Goal: Leave review/rating: Share an evaluation or opinion about a product, service, or content

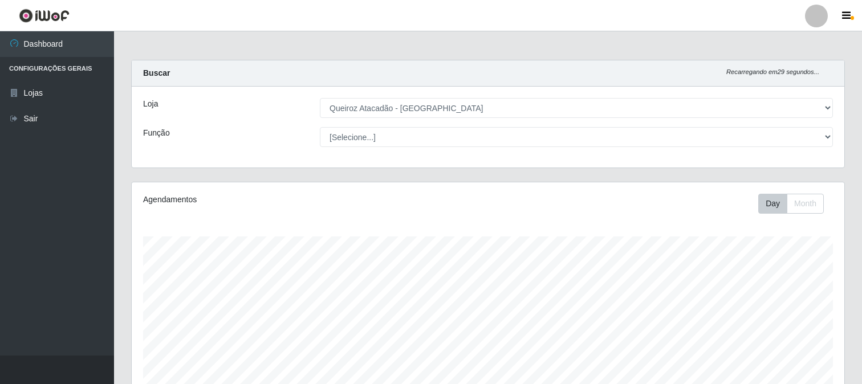
select select "464"
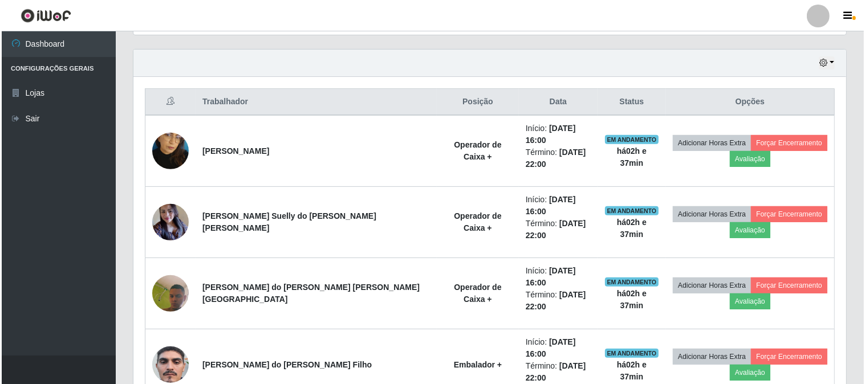
scroll to position [362, 0]
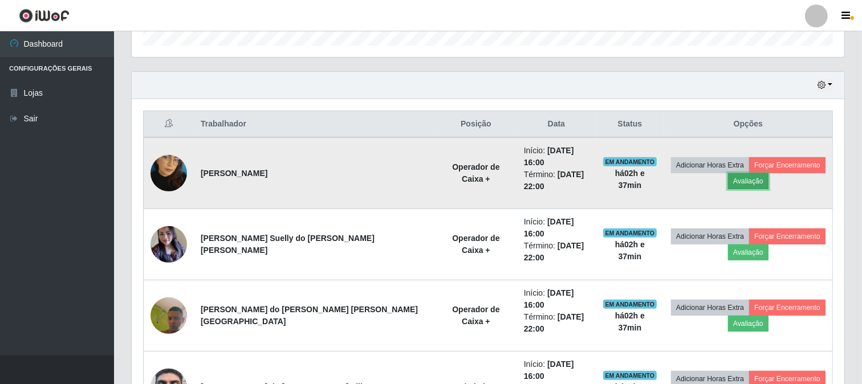
click at [728, 174] on button "Avaliação" at bounding box center [748, 181] width 40 height 16
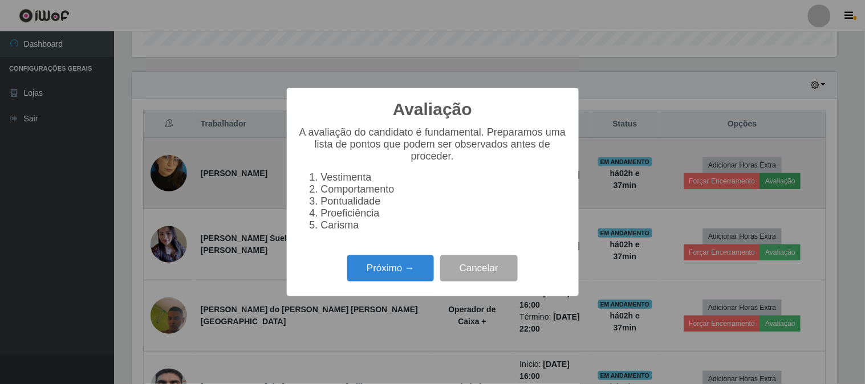
scroll to position [236, 705]
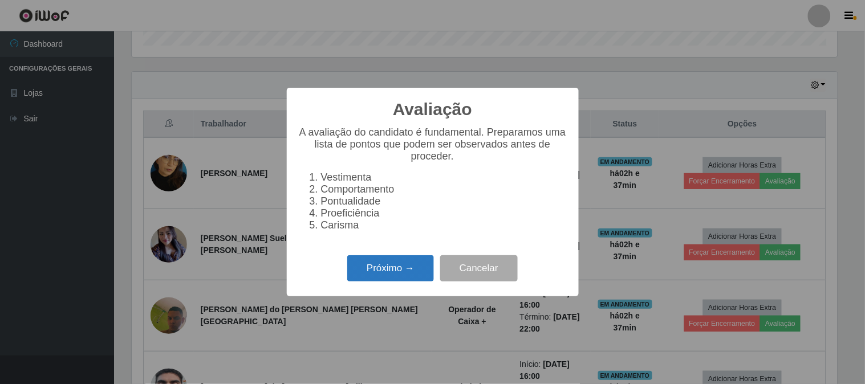
click at [416, 270] on button "Próximo →" at bounding box center [390, 268] width 87 height 27
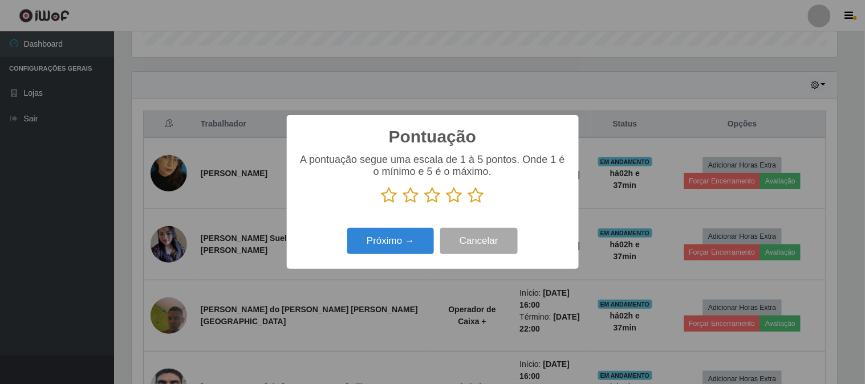
click at [476, 197] on icon at bounding box center [476, 195] width 16 height 17
click at [468, 204] on input "radio" at bounding box center [468, 204] width 0 height 0
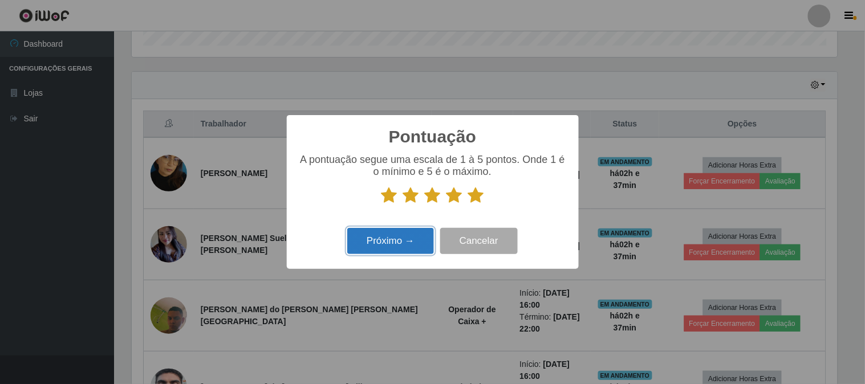
click at [371, 246] on button "Próximo →" at bounding box center [390, 241] width 87 height 27
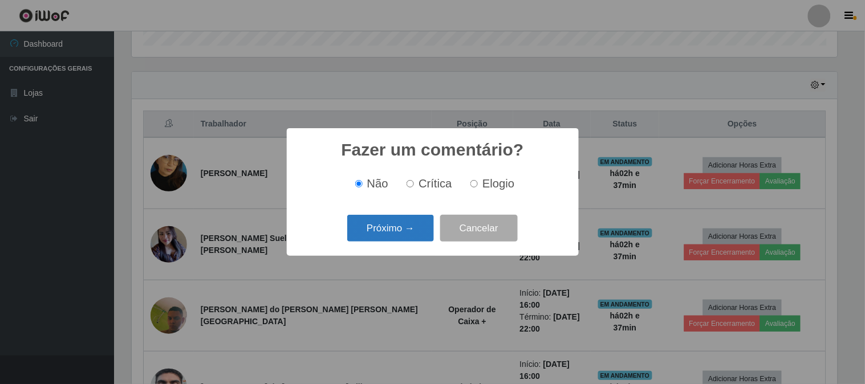
click at [390, 226] on button "Próximo →" at bounding box center [390, 228] width 87 height 27
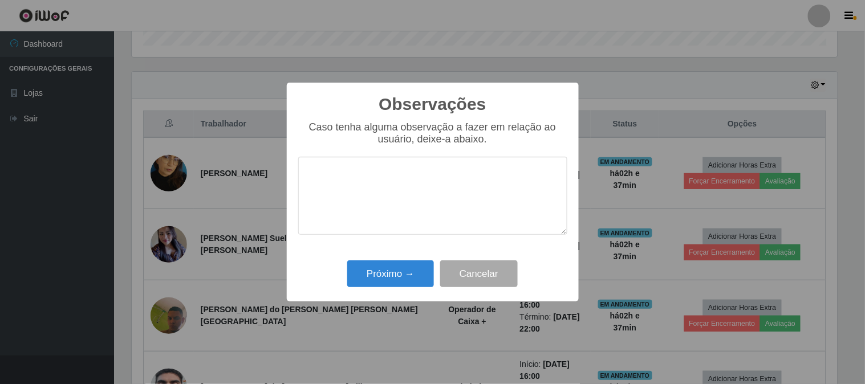
click at [396, 289] on div "Próximo → Cancelar" at bounding box center [432, 274] width 269 height 32
drag, startPoint x: 396, startPoint y: 286, endPoint x: 403, endPoint y: 279, distance: 10.1
click at [396, 286] on button "Próximo →" at bounding box center [390, 274] width 87 height 27
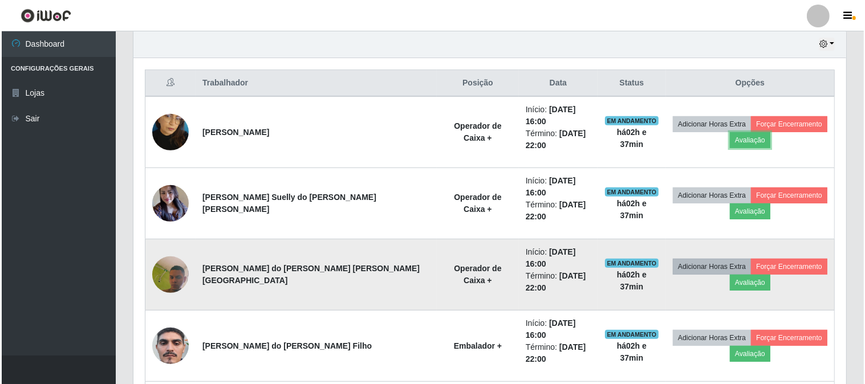
scroll to position [425, 0]
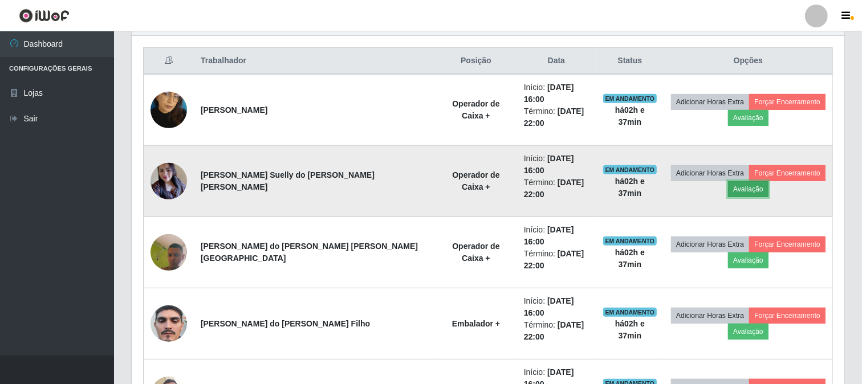
click at [728, 181] on button "Avaliação" at bounding box center [748, 189] width 40 height 16
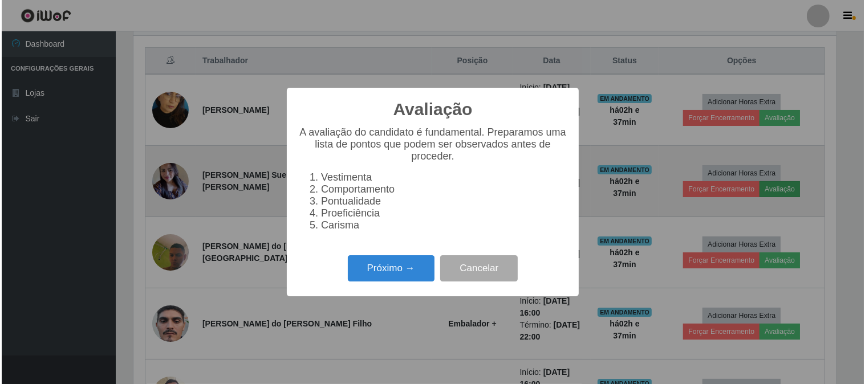
scroll to position [236, 705]
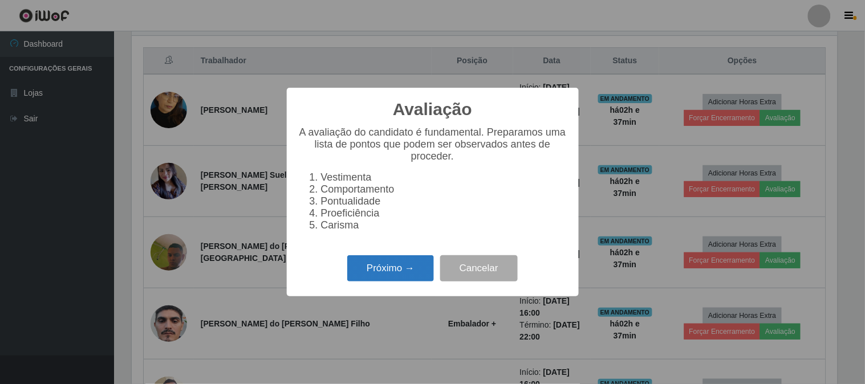
click at [418, 280] on button "Próximo →" at bounding box center [390, 268] width 87 height 27
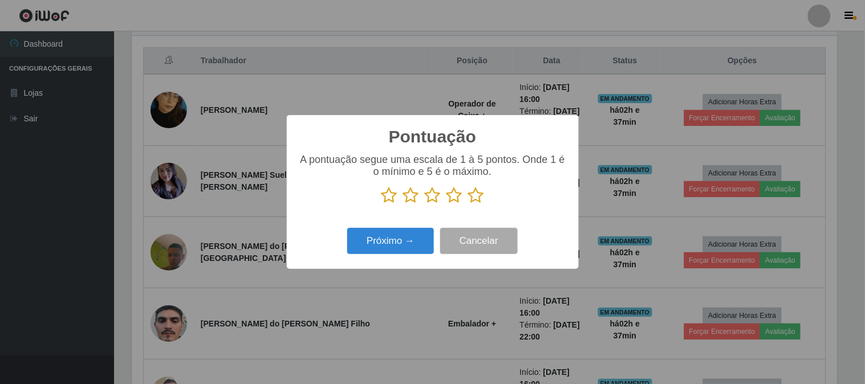
click at [475, 198] on icon at bounding box center [476, 195] width 16 height 17
click at [468, 204] on input "radio" at bounding box center [468, 204] width 0 height 0
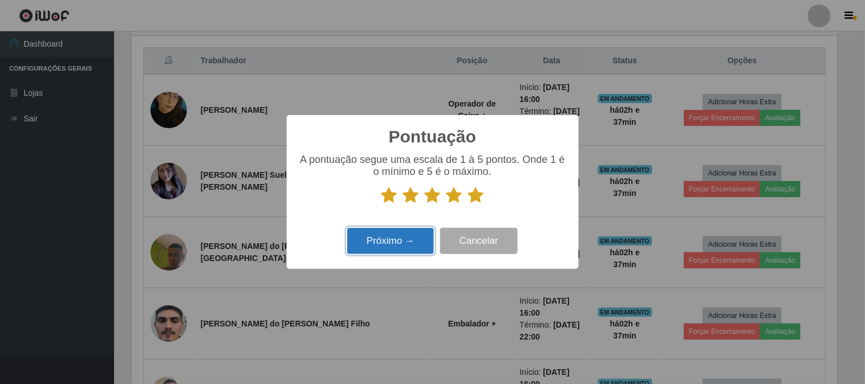
click at [404, 243] on button "Próximo →" at bounding box center [390, 241] width 87 height 27
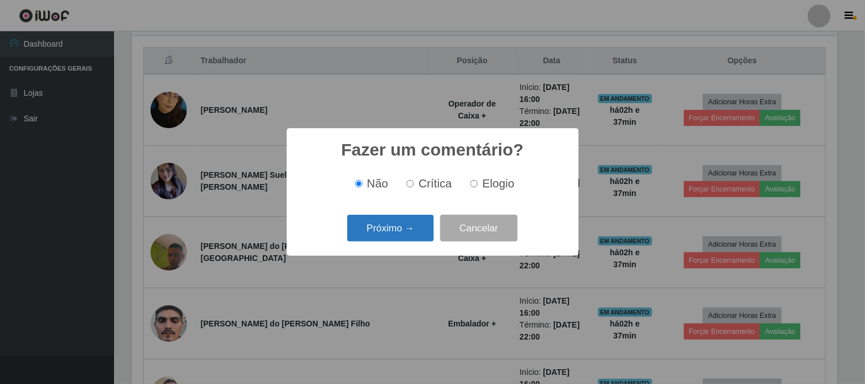
click at [388, 223] on button "Próximo →" at bounding box center [390, 228] width 87 height 27
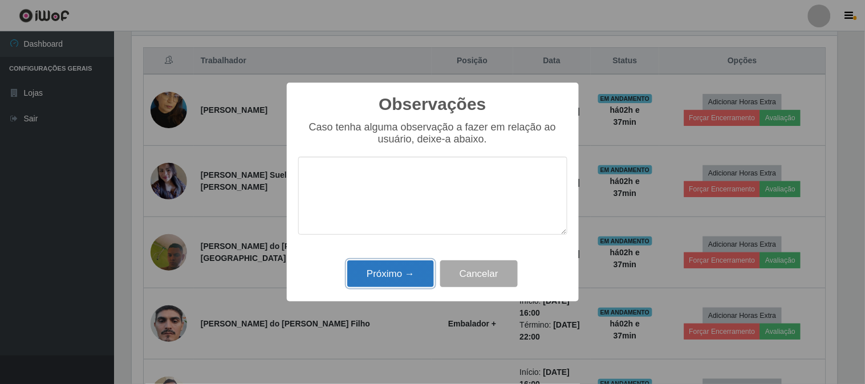
click at [391, 278] on button "Próximo →" at bounding box center [390, 274] width 87 height 27
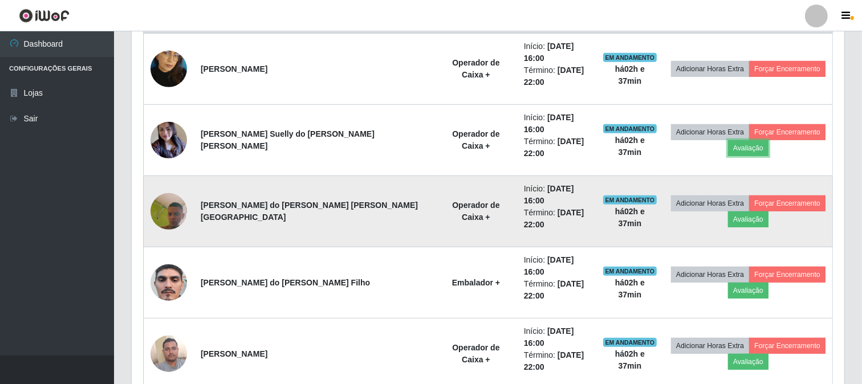
scroll to position [489, 0]
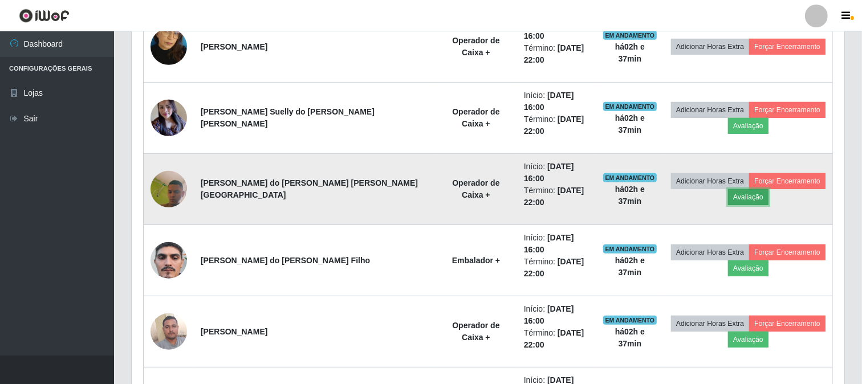
click at [737, 189] on button "Avaliação" at bounding box center [748, 197] width 40 height 16
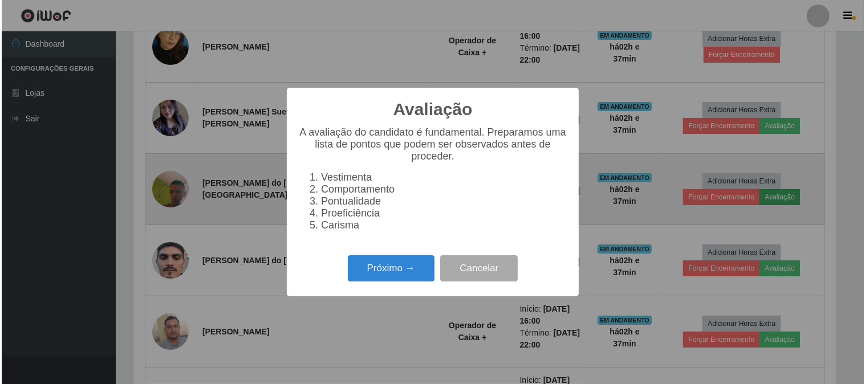
scroll to position [236, 705]
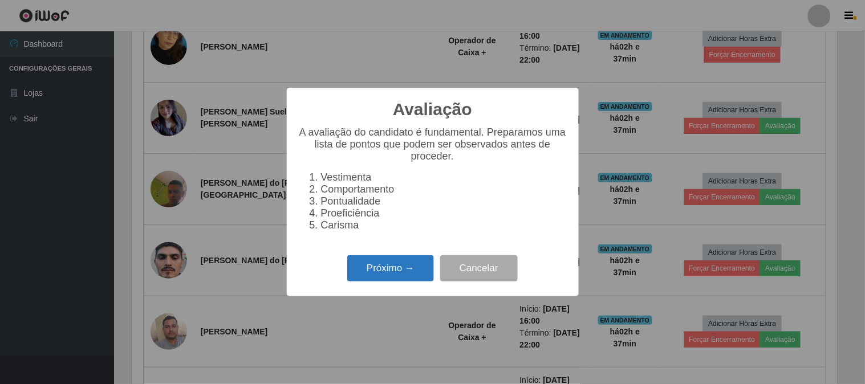
click at [364, 270] on button "Próximo →" at bounding box center [390, 268] width 87 height 27
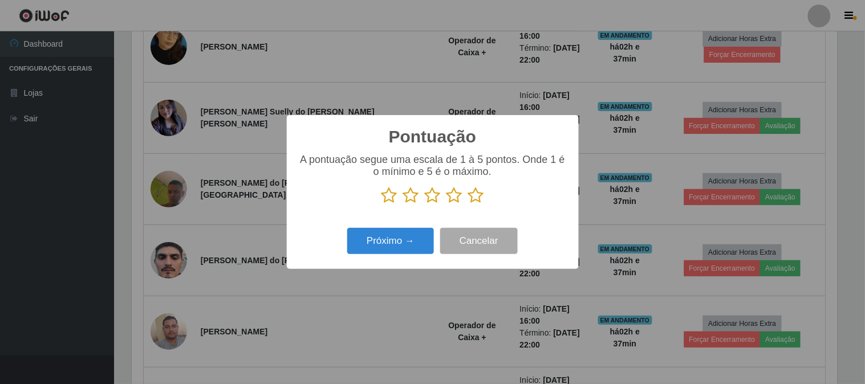
click at [479, 194] on icon at bounding box center [476, 195] width 16 height 17
click at [468, 204] on input "radio" at bounding box center [468, 204] width 0 height 0
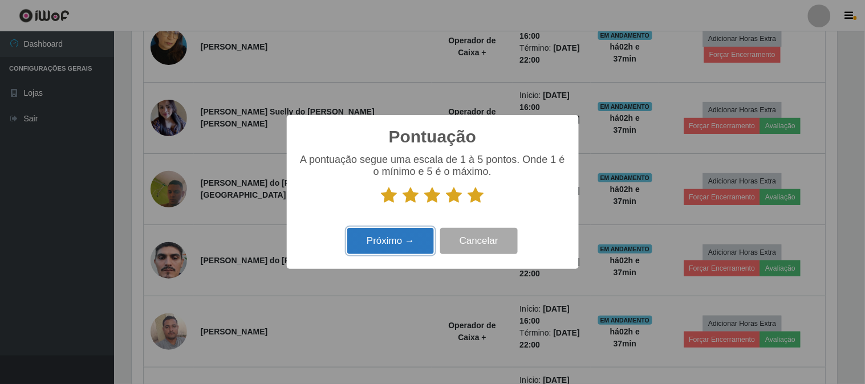
click at [362, 239] on button "Próximo →" at bounding box center [390, 241] width 87 height 27
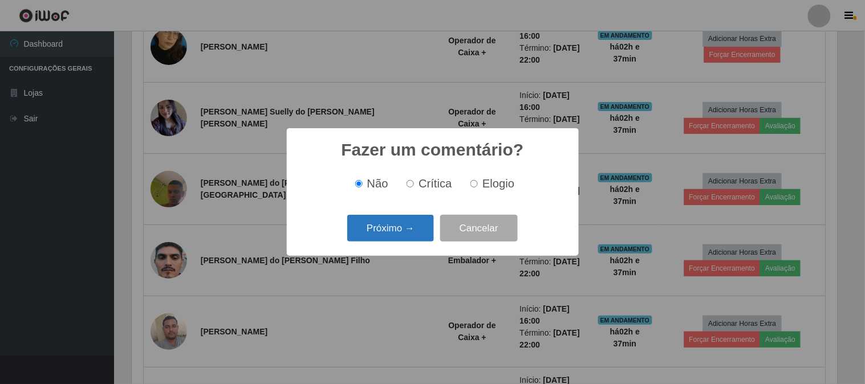
click at [385, 223] on button "Próximo →" at bounding box center [390, 228] width 87 height 27
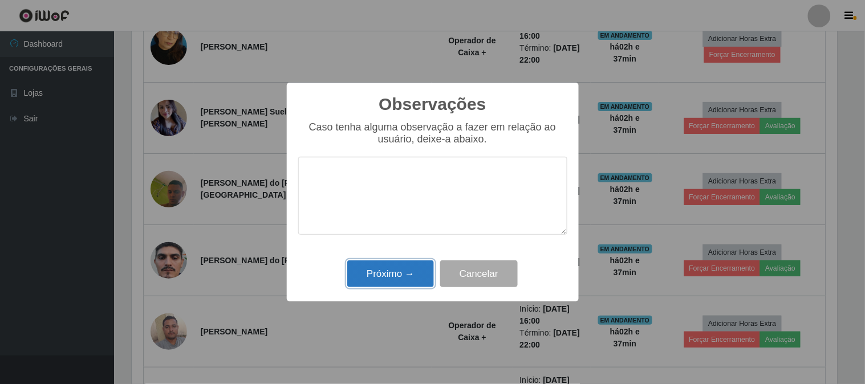
click at [396, 275] on button "Próximo →" at bounding box center [390, 274] width 87 height 27
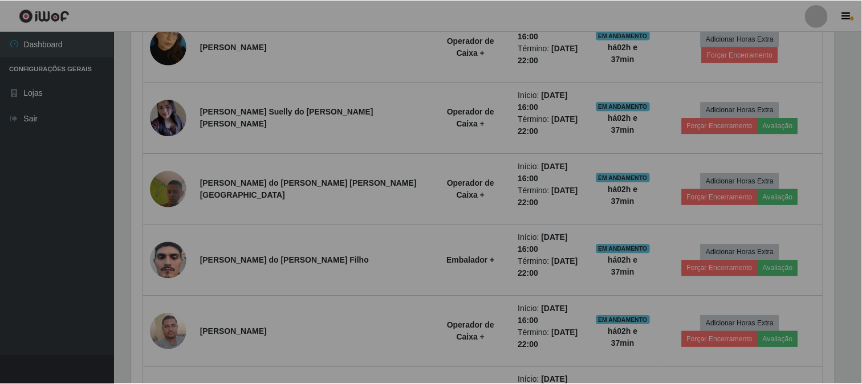
scroll to position [236, 713]
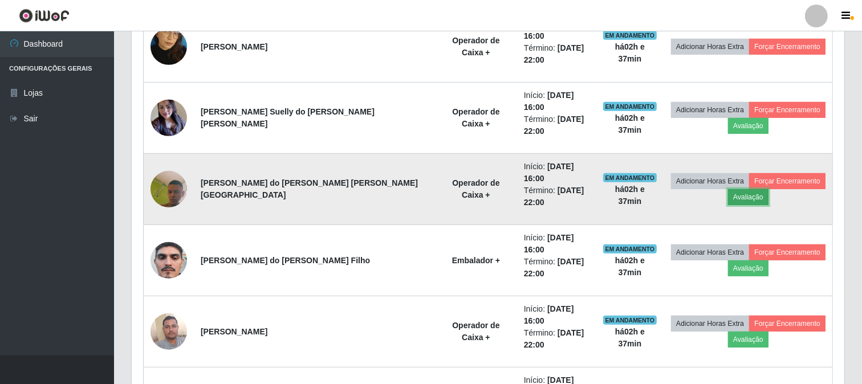
click at [740, 189] on button "Avaliação" at bounding box center [748, 197] width 40 height 16
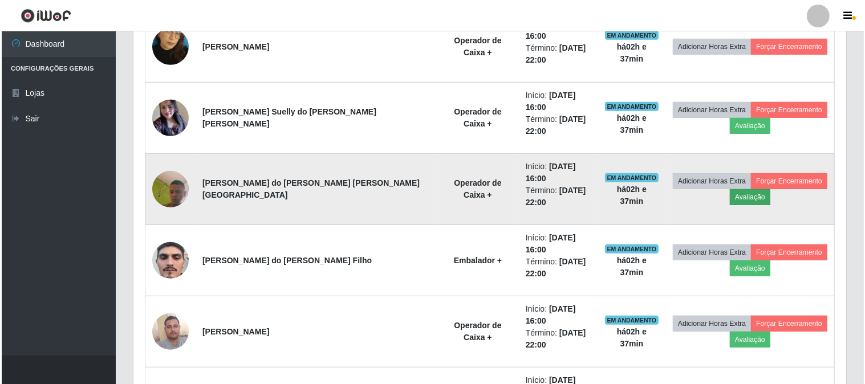
scroll to position [0, 0]
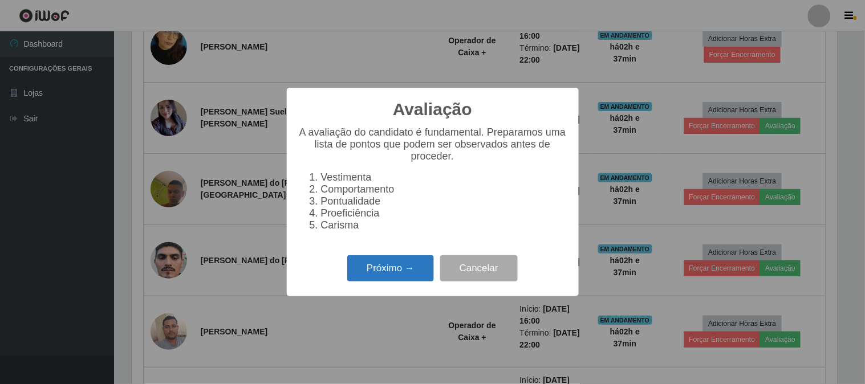
click at [365, 278] on button "Próximo →" at bounding box center [390, 268] width 87 height 27
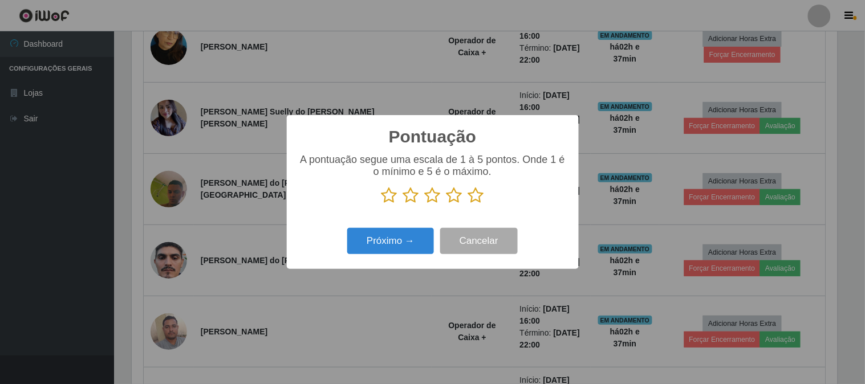
click at [476, 189] on icon at bounding box center [476, 195] width 16 height 17
click at [468, 204] on input "radio" at bounding box center [468, 204] width 0 height 0
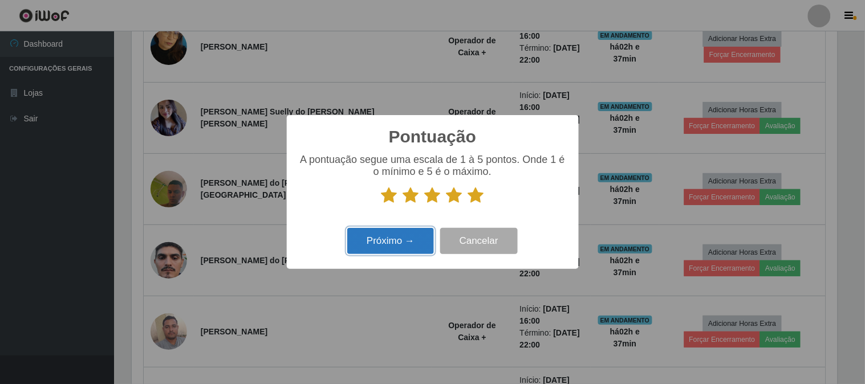
click at [412, 234] on button "Próximo →" at bounding box center [390, 241] width 87 height 27
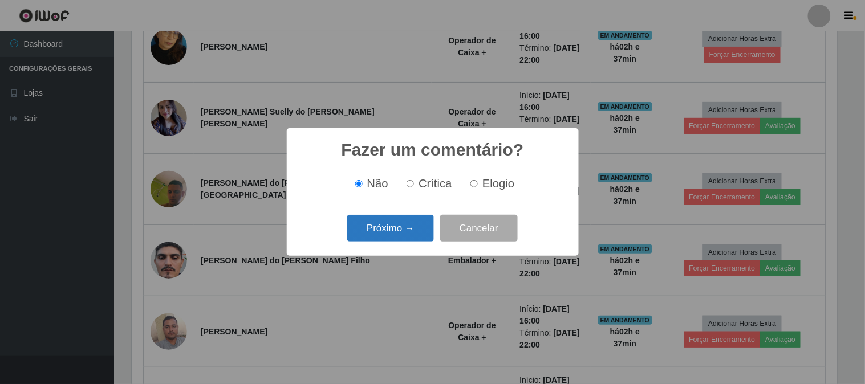
click at [408, 234] on button "Próximo →" at bounding box center [390, 228] width 87 height 27
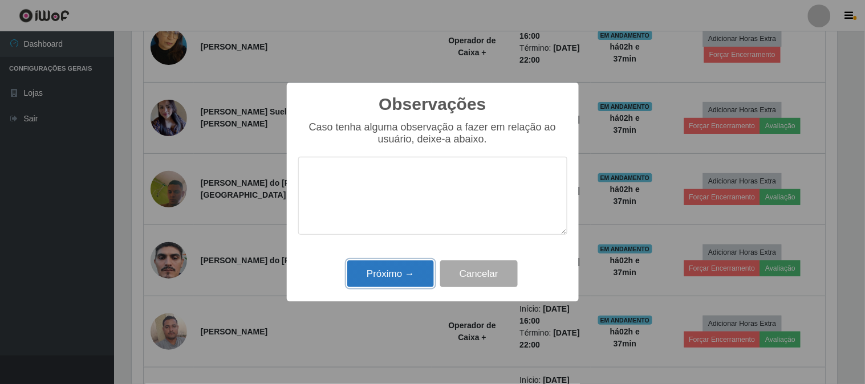
click at [401, 269] on button "Próximo →" at bounding box center [390, 274] width 87 height 27
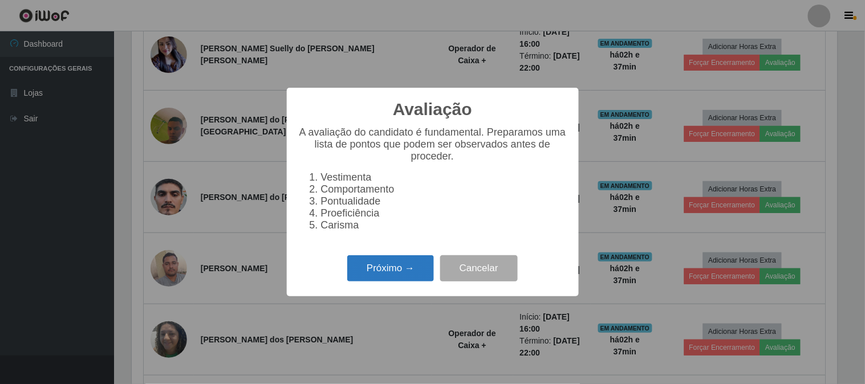
click at [424, 262] on button "Próximo →" at bounding box center [390, 268] width 87 height 27
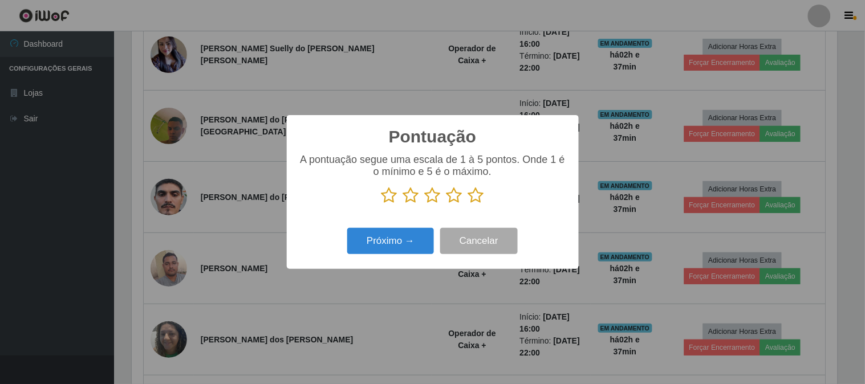
click at [475, 202] on icon at bounding box center [476, 195] width 16 height 17
click at [468, 204] on input "radio" at bounding box center [468, 204] width 0 height 0
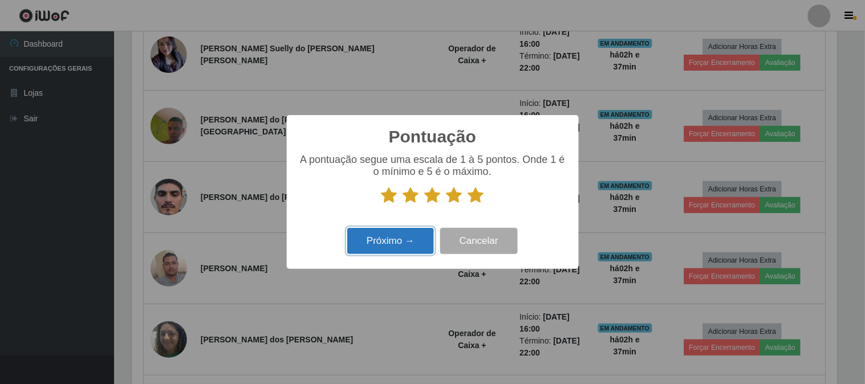
click at [406, 242] on button "Próximo →" at bounding box center [390, 241] width 87 height 27
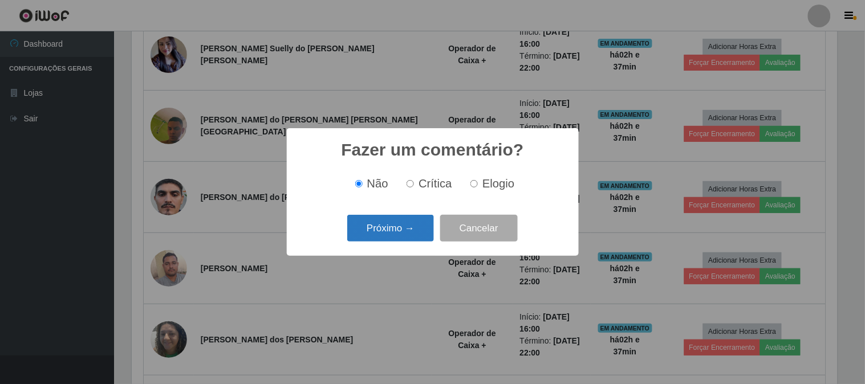
click at [397, 226] on button "Próximo →" at bounding box center [390, 228] width 87 height 27
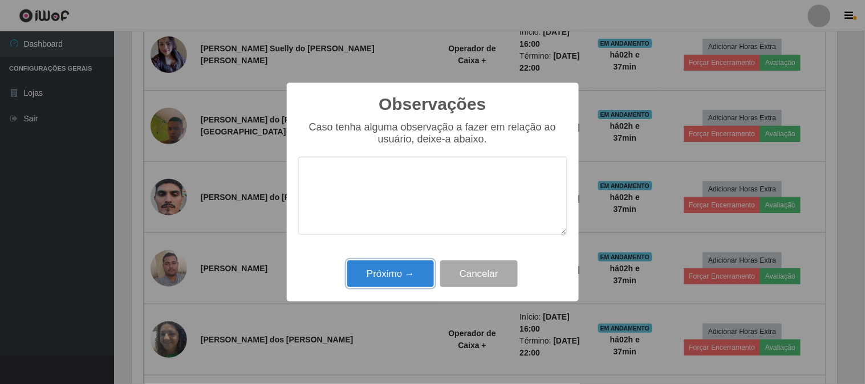
drag, startPoint x: 386, startPoint y: 271, endPoint x: 546, endPoint y: 268, distance: 159.1
click at [388, 271] on button "Próximo →" at bounding box center [390, 274] width 87 height 27
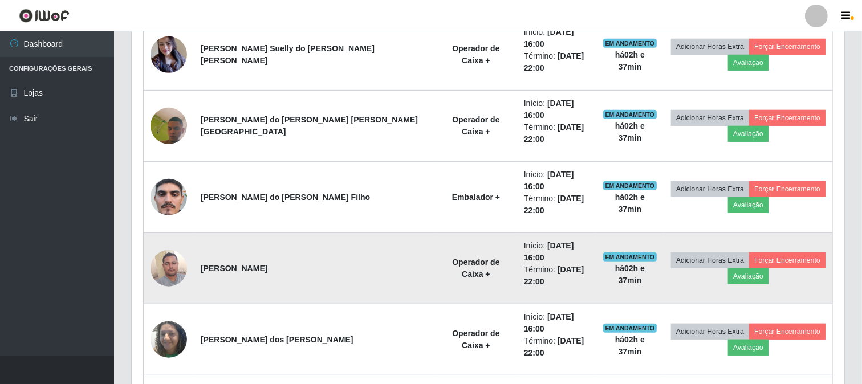
click at [713, 233] on td "Adicionar Horas Extra Forçar Encerramento Avaliação" at bounding box center [748, 268] width 169 height 71
click at [728, 268] on button "Avaliação" at bounding box center [748, 276] width 40 height 16
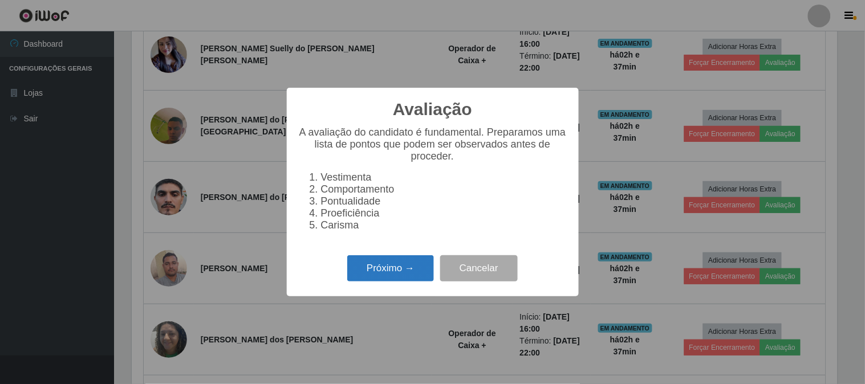
click at [421, 264] on button "Próximo →" at bounding box center [390, 268] width 87 height 27
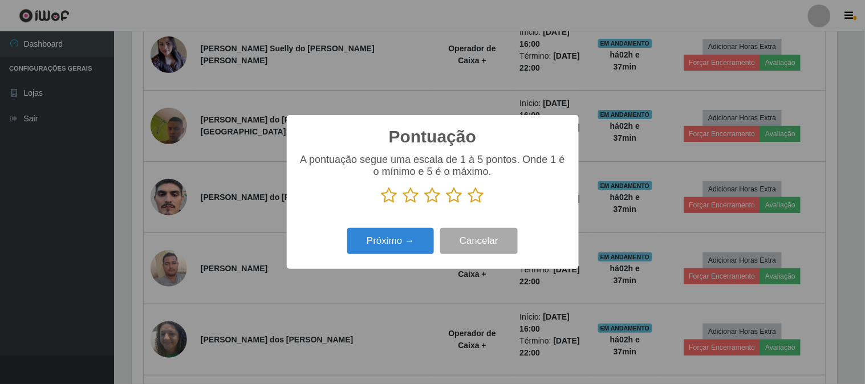
click at [473, 196] on icon at bounding box center [476, 195] width 16 height 17
click at [468, 204] on input "radio" at bounding box center [468, 204] width 0 height 0
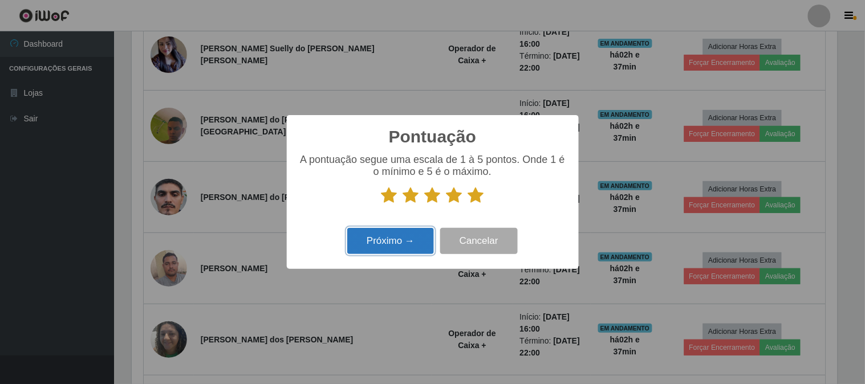
click at [410, 241] on button "Próximo →" at bounding box center [390, 241] width 87 height 27
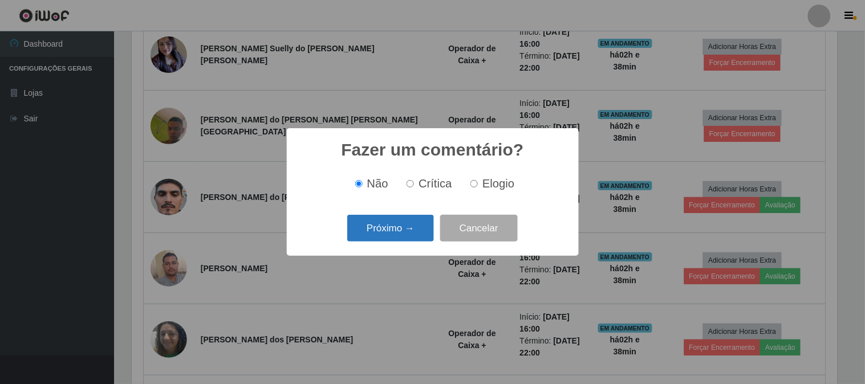
click at [391, 226] on button "Próximo →" at bounding box center [390, 228] width 87 height 27
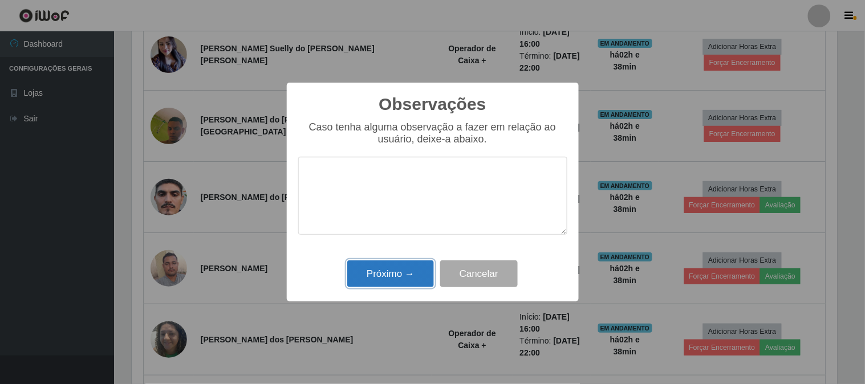
click at [383, 280] on button "Próximo →" at bounding box center [390, 274] width 87 height 27
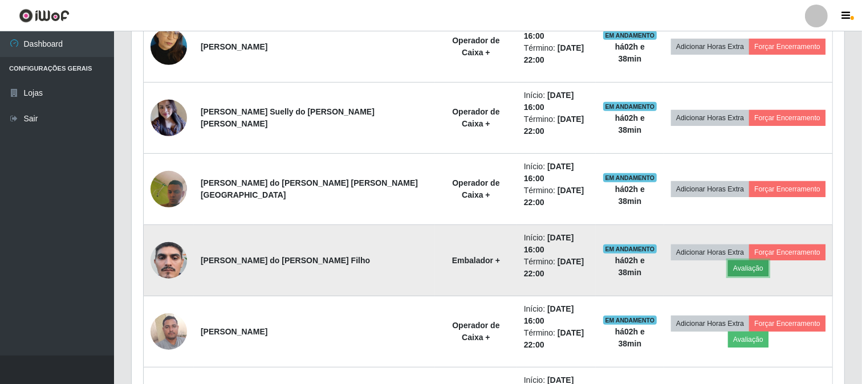
click at [748, 261] on button "Avaliação" at bounding box center [748, 269] width 40 height 16
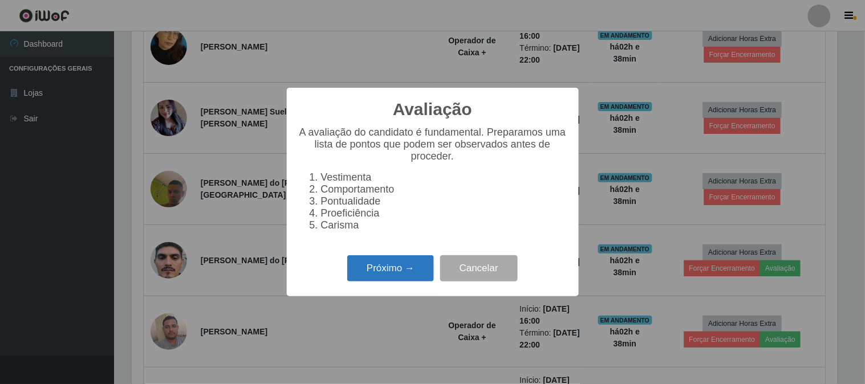
click at [414, 270] on button "Próximo →" at bounding box center [390, 268] width 87 height 27
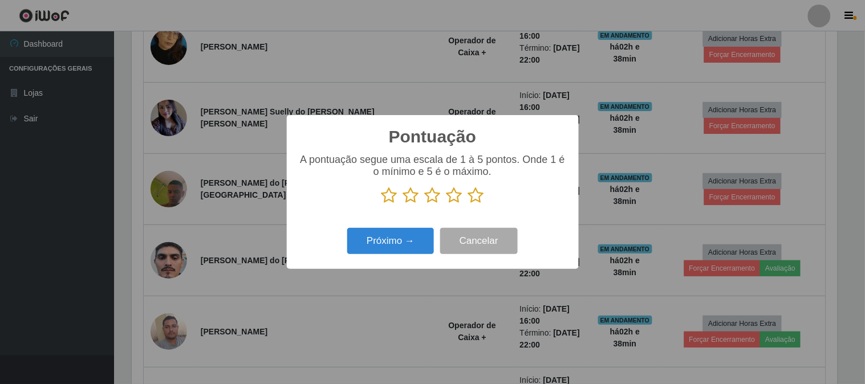
click at [479, 195] on icon at bounding box center [476, 195] width 16 height 17
click at [468, 204] on input "radio" at bounding box center [468, 204] width 0 height 0
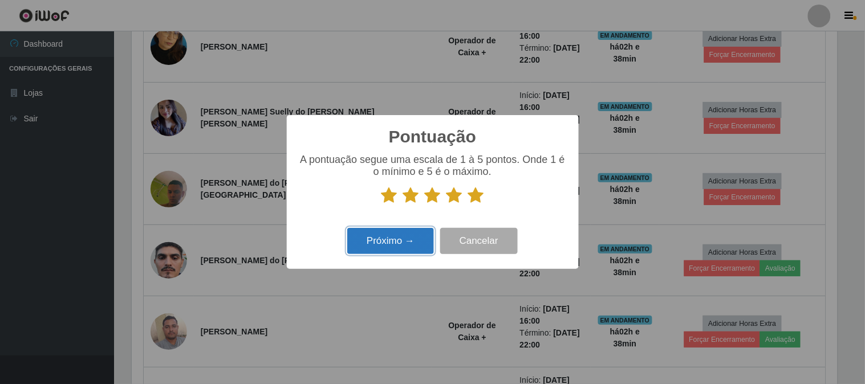
click at [400, 250] on button "Próximo →" at bounding box center [390, 241] width 87 height 27
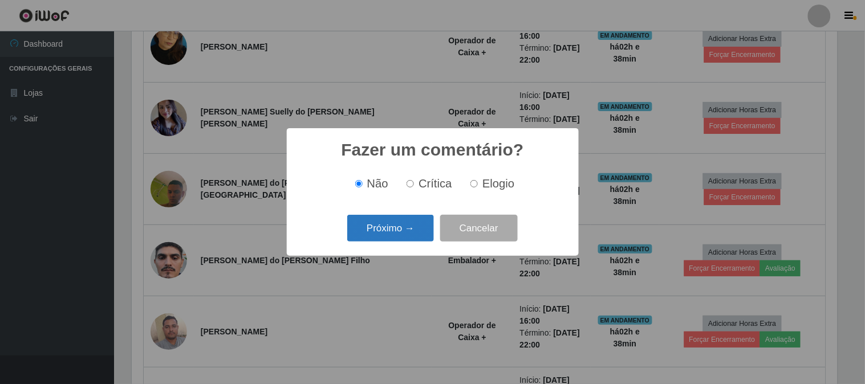
click at [378, 232] on button "Próximo →" at bounding box center [390, 228] width 87 height 27
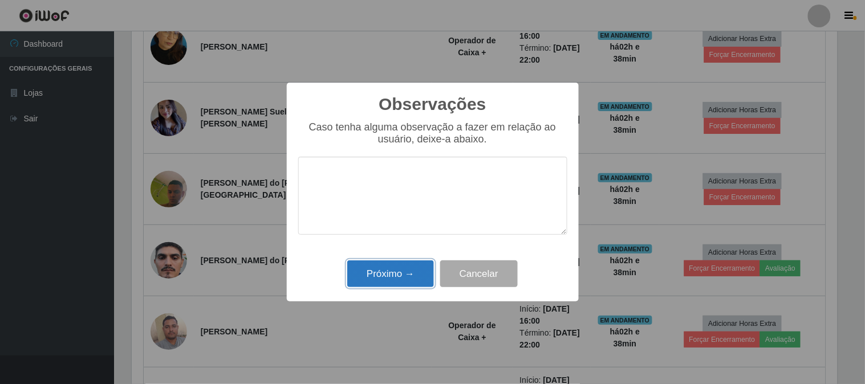
click at [384, 276] on button "Próximo →" at bounding box center [390, 274] width 87 height 27
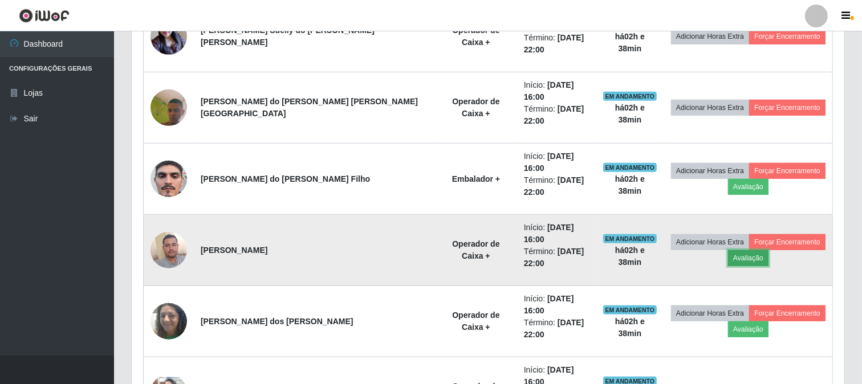
click at [731, 250] on button "Avaliação" at bounding box center [748, 258] width 40 height 16
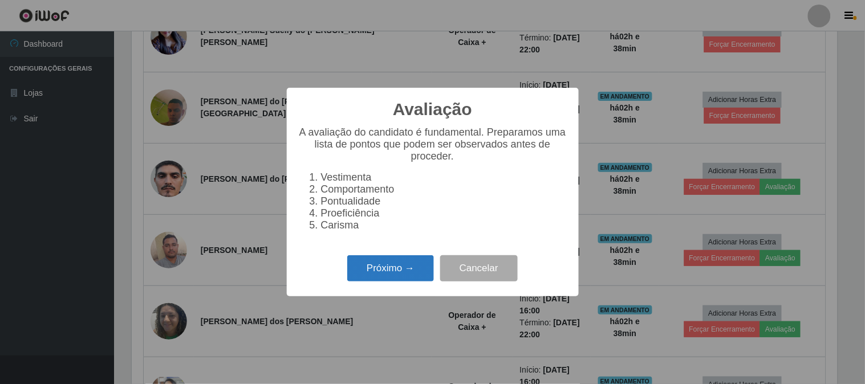
click at [396, 278] on button "Próximo →" at bounding box center [390, 268] width 87 height 27
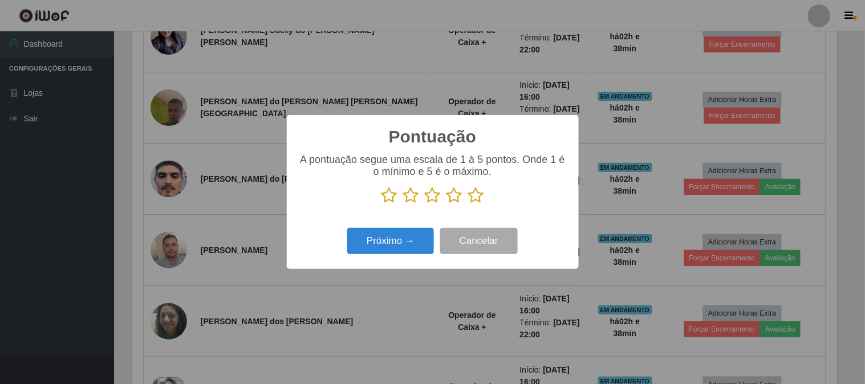
click at [474, 193] on icon at bounding box center [476, 195] width 16 height 17
click at [468, 204] on input "radio" at bounding box center [468, 204] width 0 height 0
click at [417, 226] on div "Próximo → Cancelar" at bounding box center [432, 241] width 269 height 32
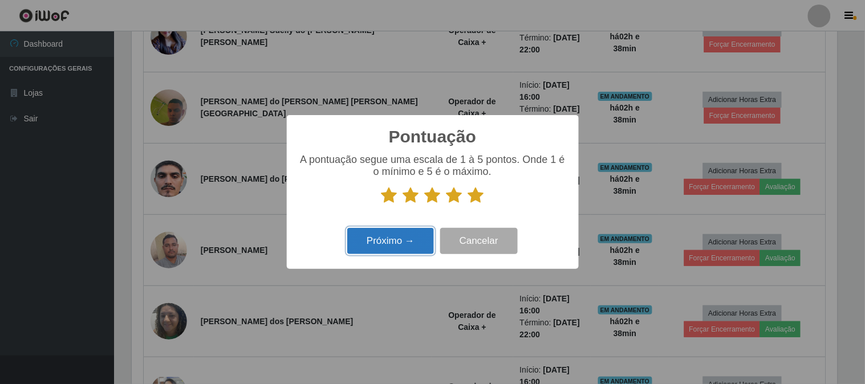
click at [412, 240] on button "Próximo →" at bounding box center [390, 241] width 87 height 27
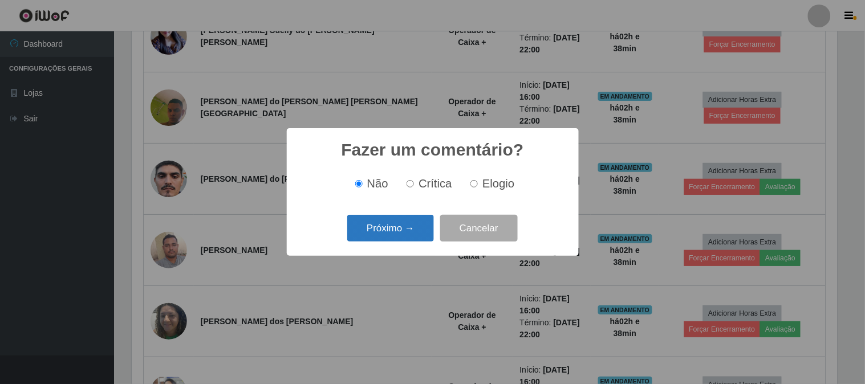
click at [405, 229] on button "Próximo →" at bounding box center [390, 228] width 87 height 27
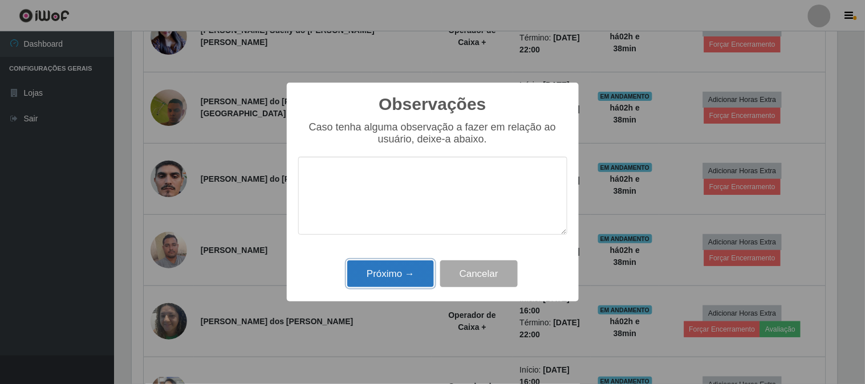
click at [400, 268] on button "Próximo →" at bounding box center [390, 274] width 87 height 27
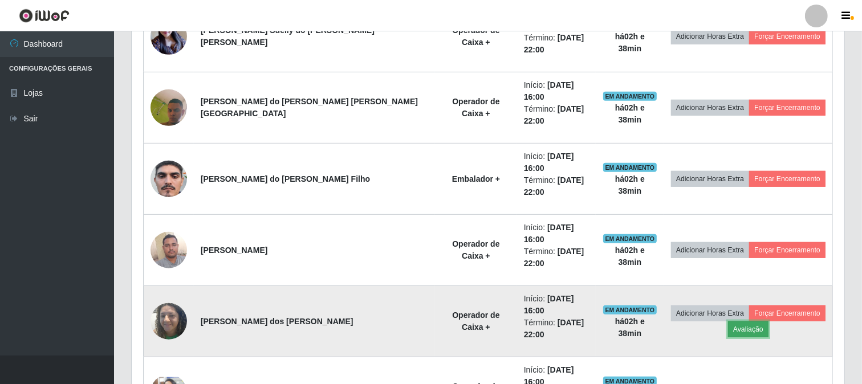
click at [738, 322] on button "Avaliação" at bounding box center [748, 330] width 40 height 16
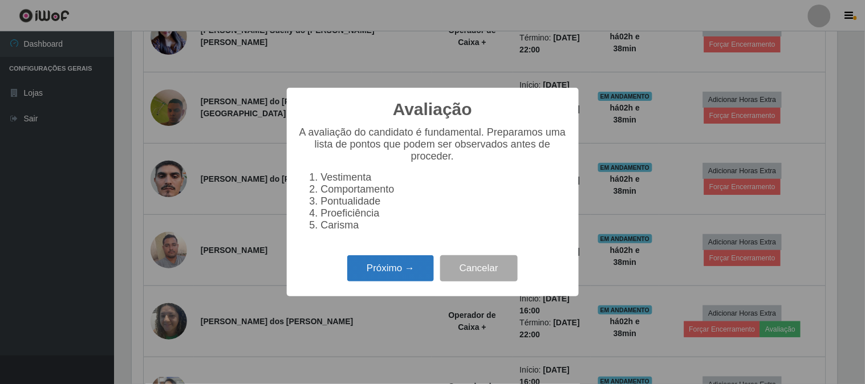
click at [401, 269] on button "Próximo →" at bounding box center [390, 268] width 87 height 27
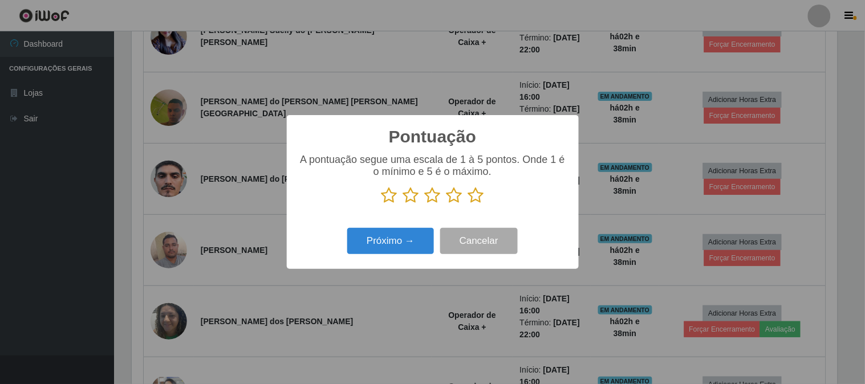
click at [470, 194] on icon at bounding box center [476, 195] width 16 height 17
click at [468, 204] on input "radio" at bounding box center [468, 204] width 0 height 0
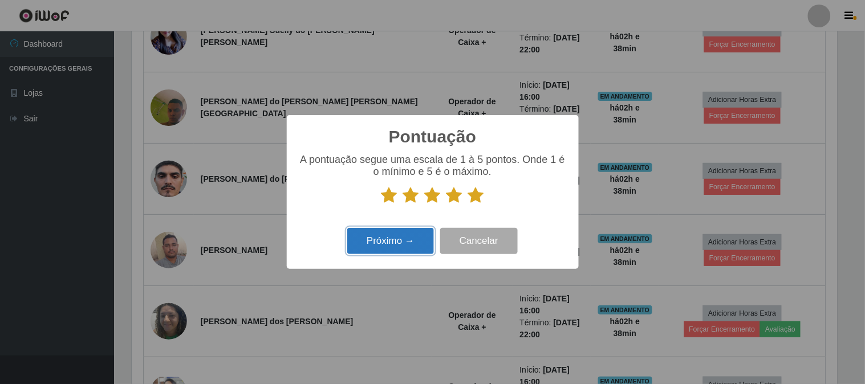
click at [400, 237] on button "Próximo →" at bounding box center [390, 241] width 87 height 27
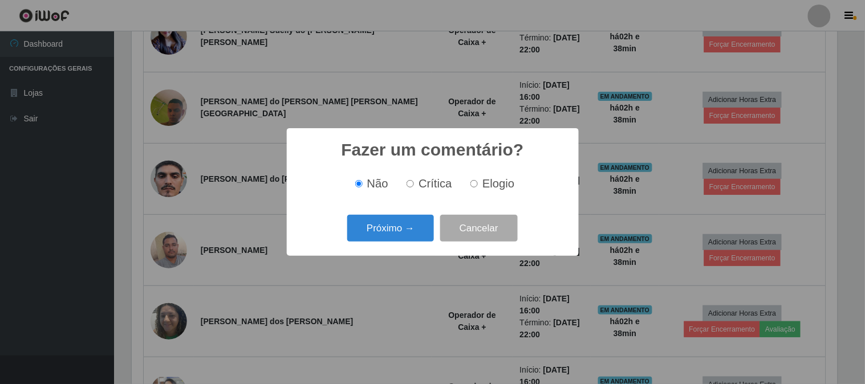
click at [400, 237] on button "Próximo →" at bounding box center [390, 228] width 87 height 27
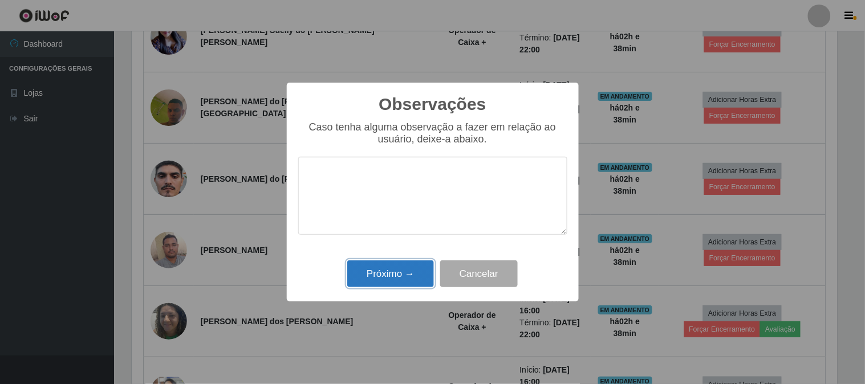
click at [401, 268] on button "Próximo →" at bounding box center [390, 274] width 87 height 27
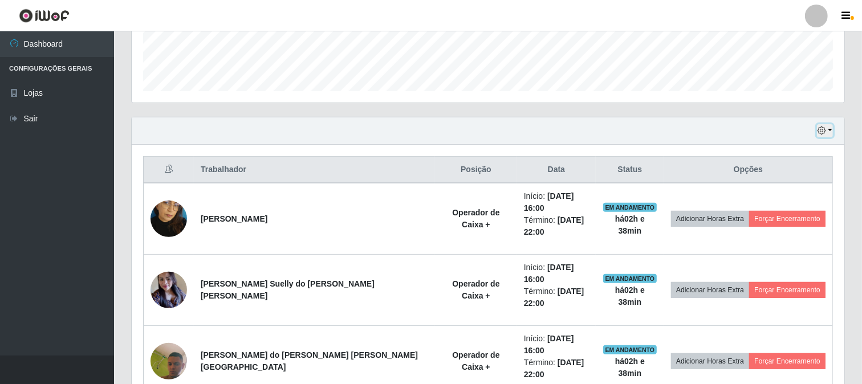
click at [828, 131] on button "button" at bounding box center [825, 130] width 16 height 13
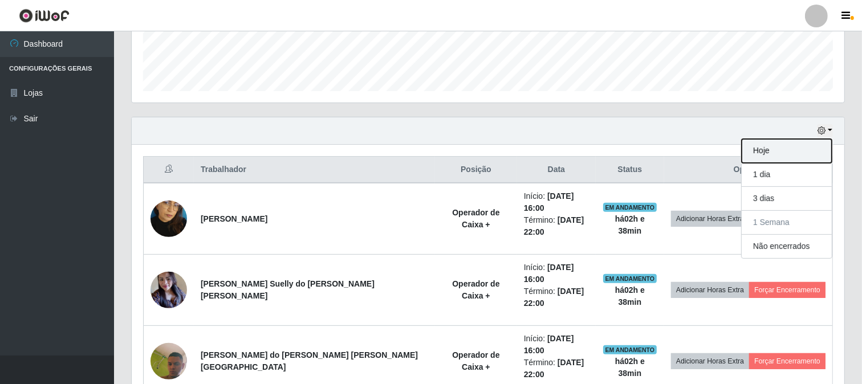
click at [787, 150] on button "Hoje" at bounding box center [787, 151] width 90 height 24
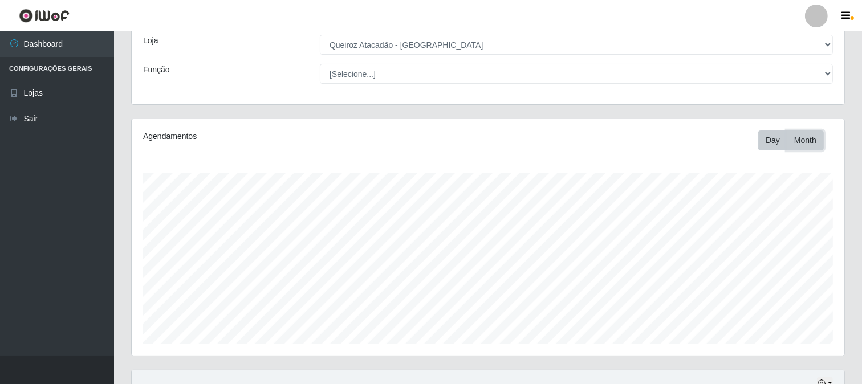
click at [821, 141] on button "Month" at bounding box center [805, 141] width 37 height 20
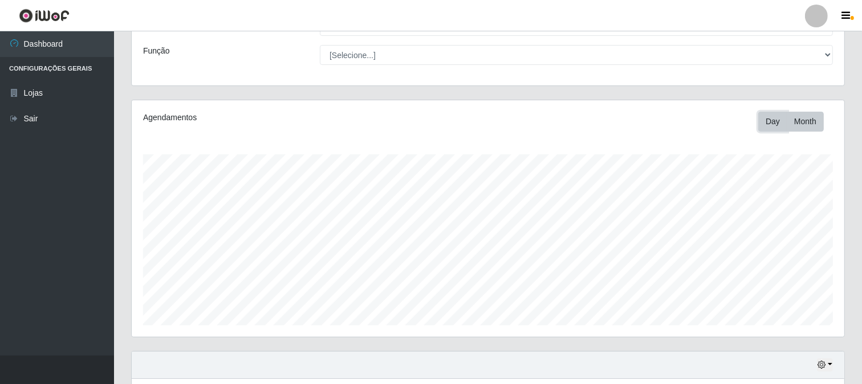
click at [773, 116] on button "Day" at bounding box center [772, 122] width 29 height 20
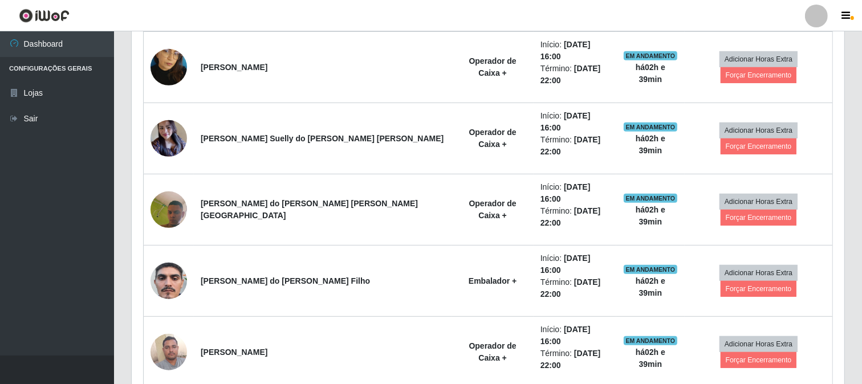
scroll to position [526, 0]
